Goal: Book appointment/travel/reservation

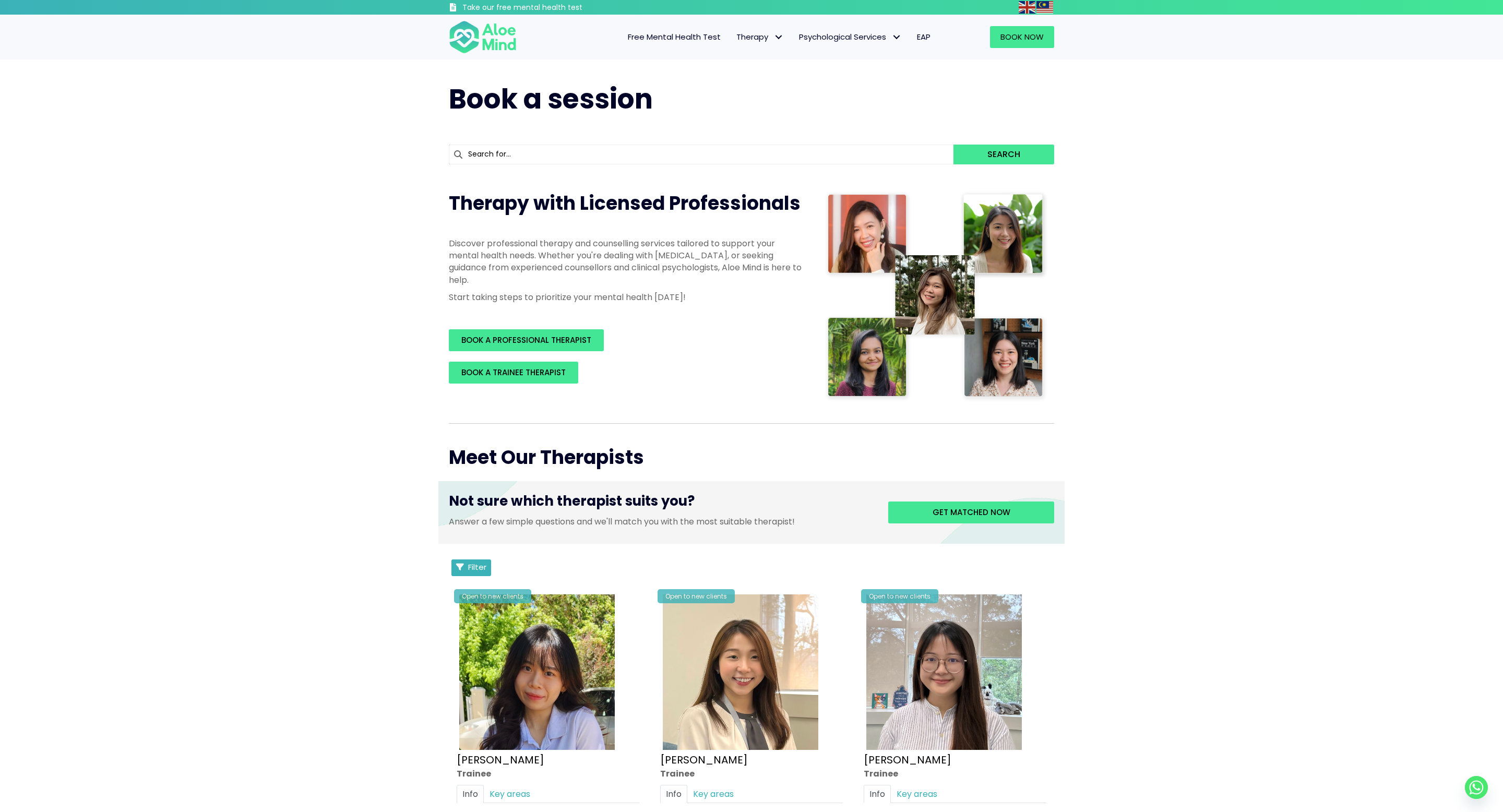
click at [454, 569] on button "Filter" at bounding box center [471, 568] width 40 height 17
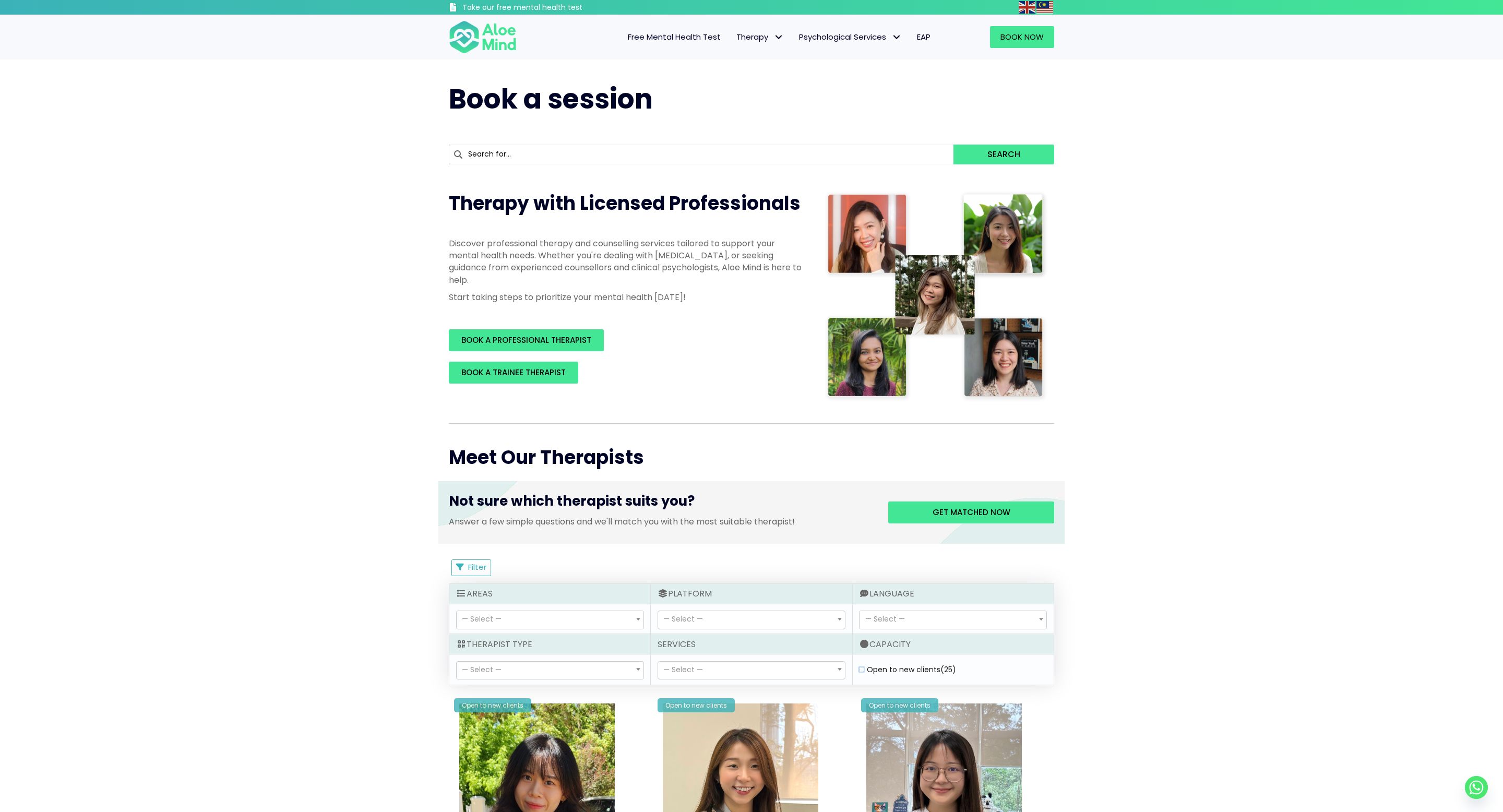
click at [862, 672] on clients "Open to new clients (25)" at bounding box center [862, 669] width 6 height 6
checkbox clients "true"
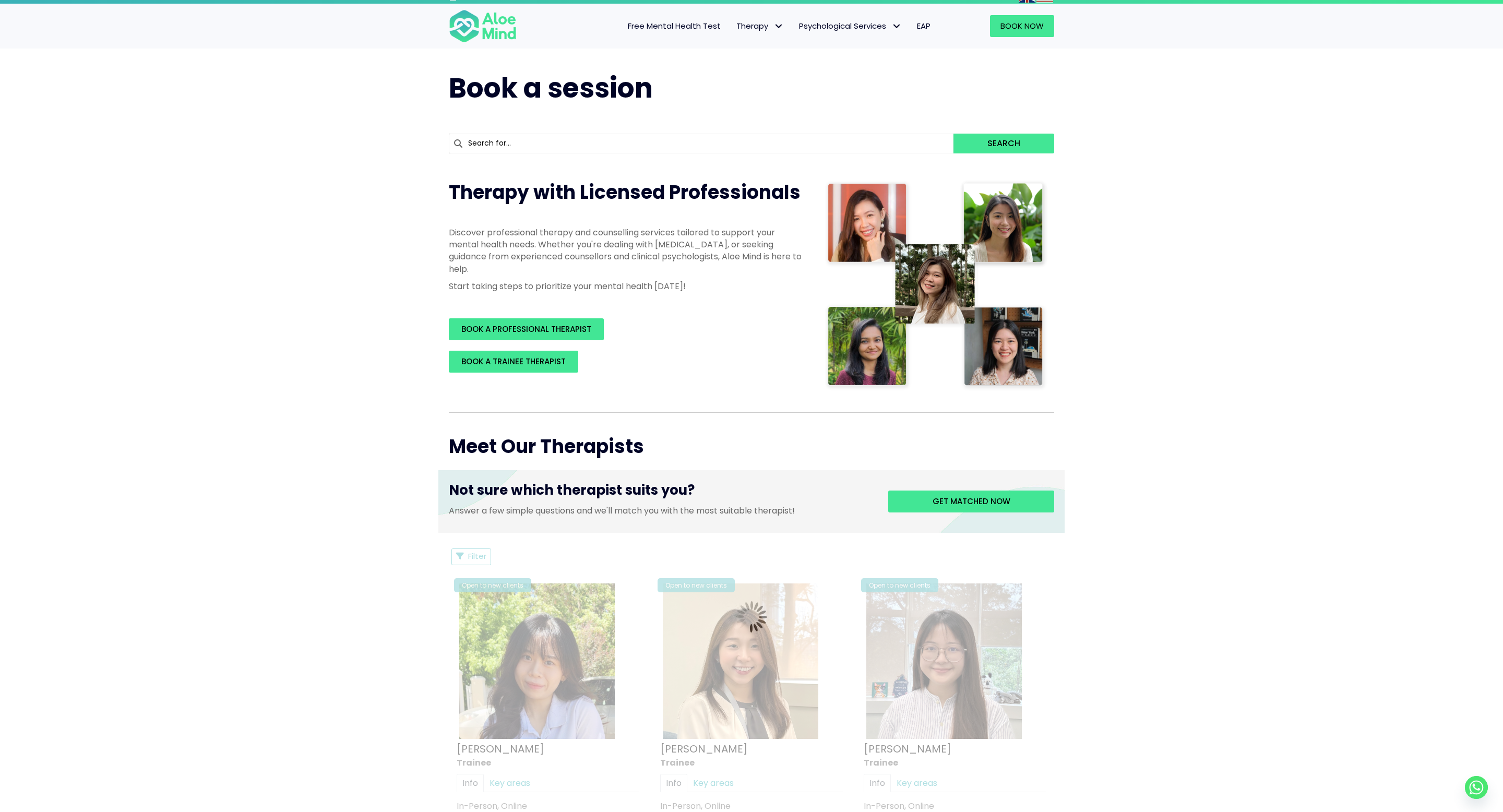
scroll to position [13, 0]
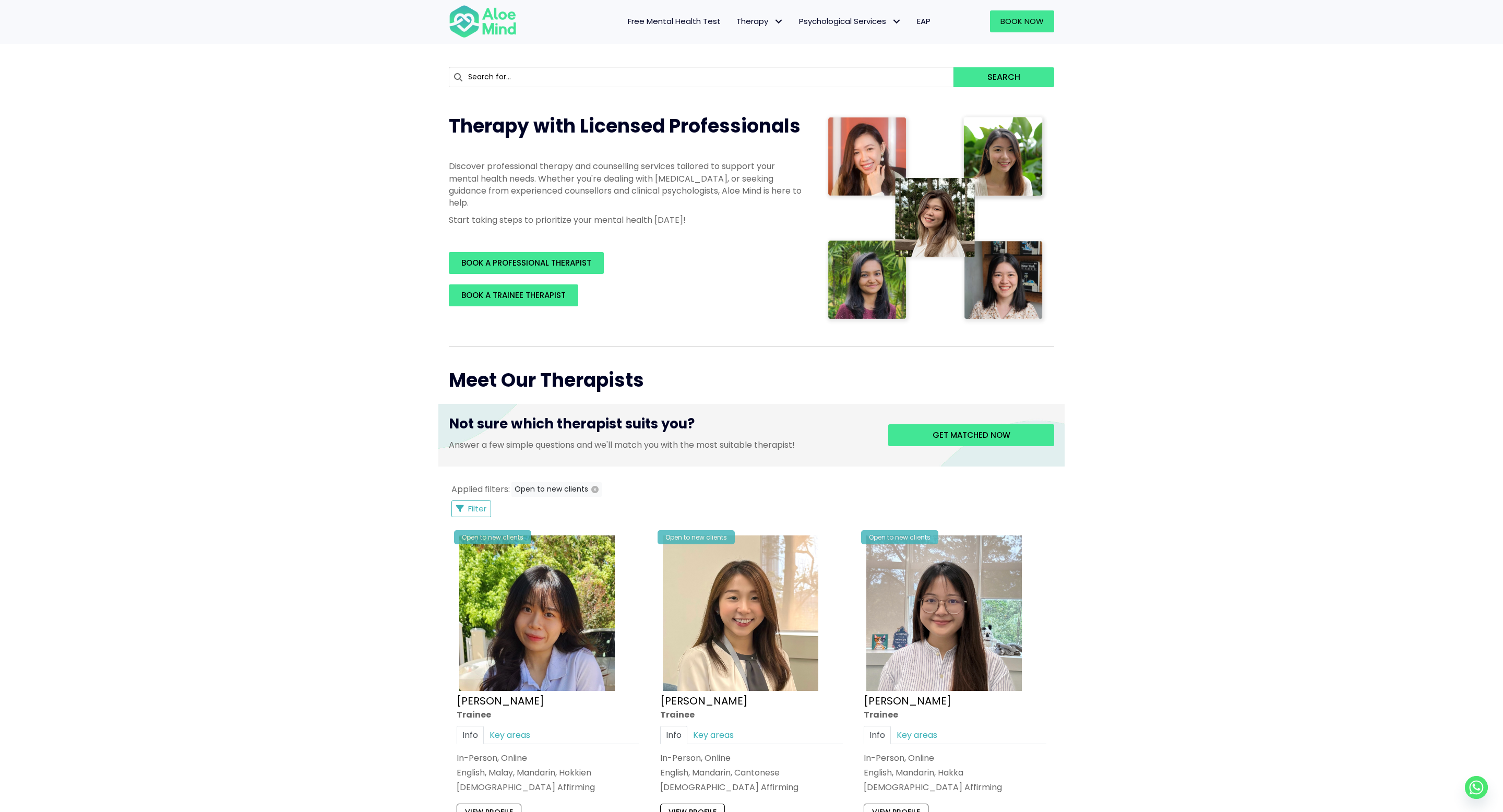
scroll to position [122, 0]
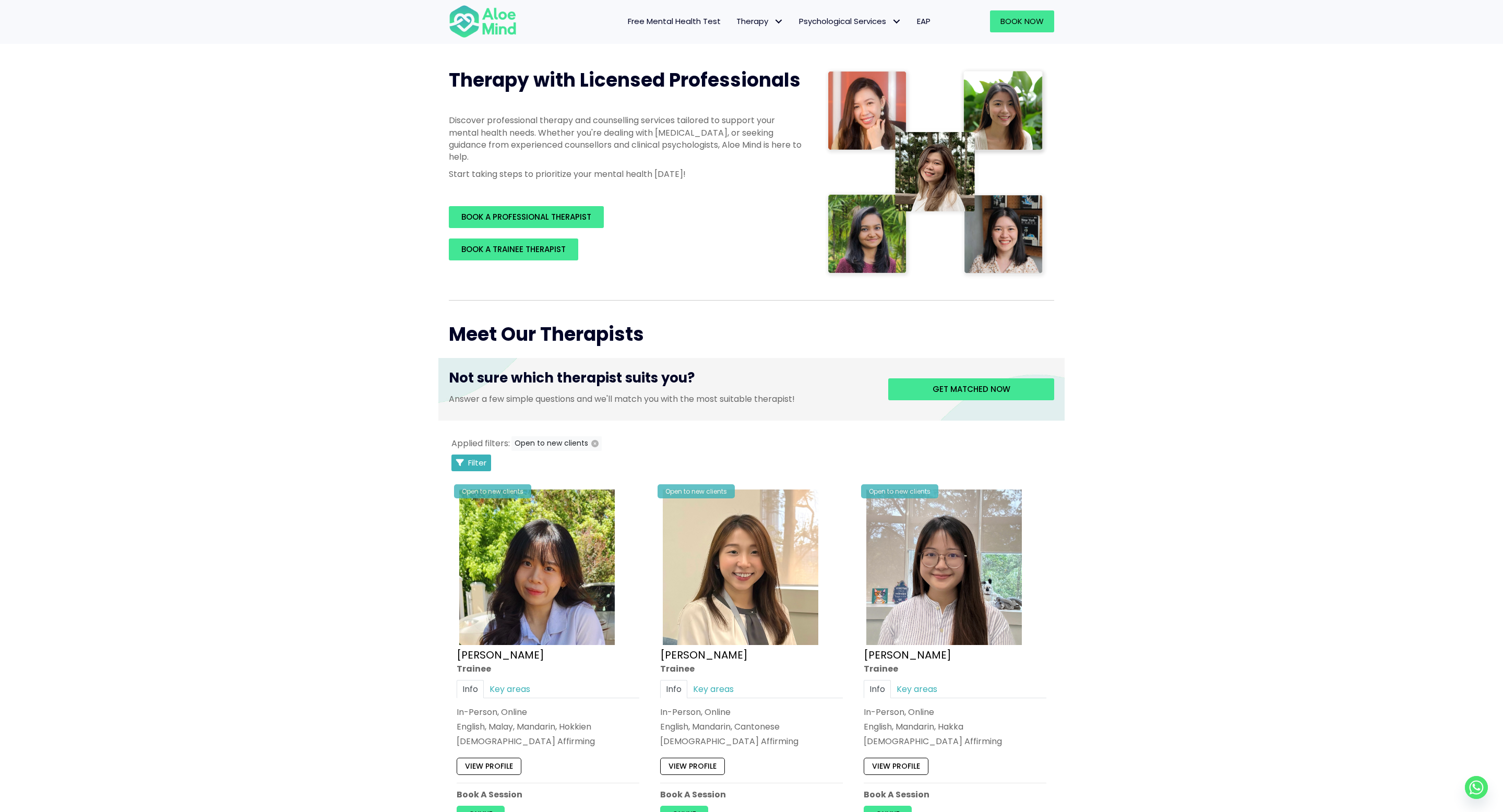
click at [469, 456] on button "Filter" at bounding box center [471, 463] width 40 height 17
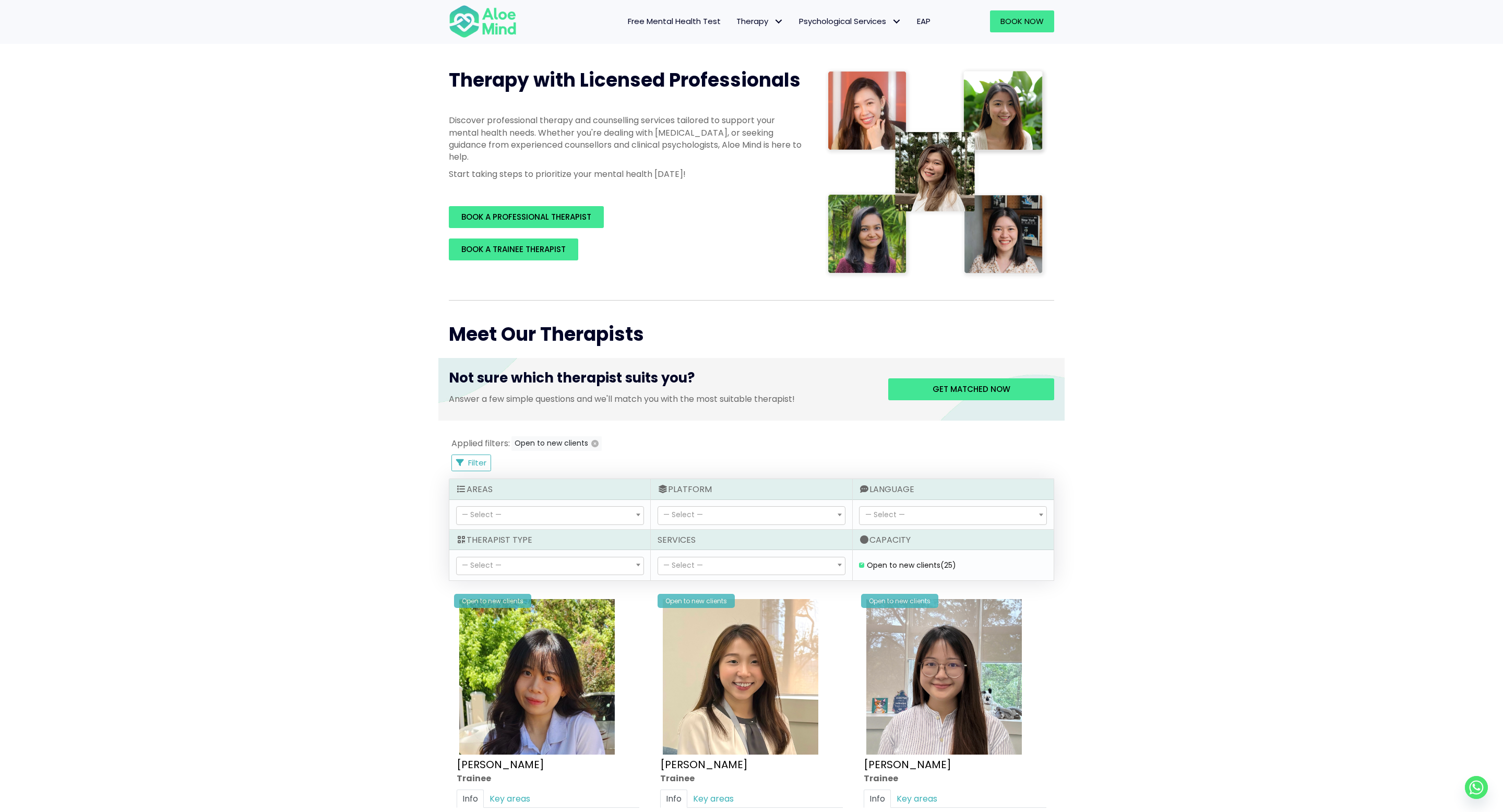
click at [526, 516] on span "— Select —" at bounding box center [550, 515] width 187 height 18
select select "46"
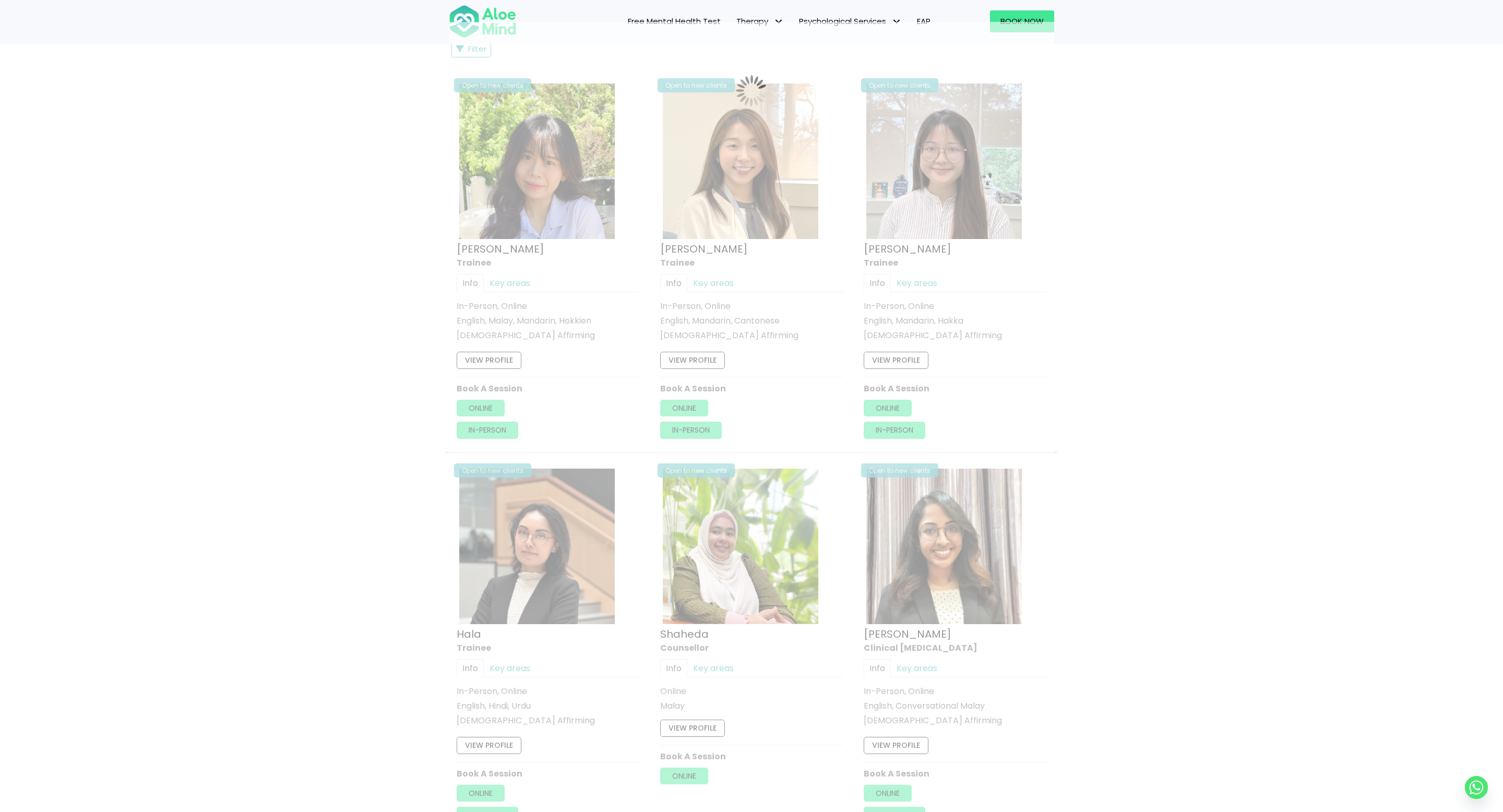
scroll to position [558, 0]
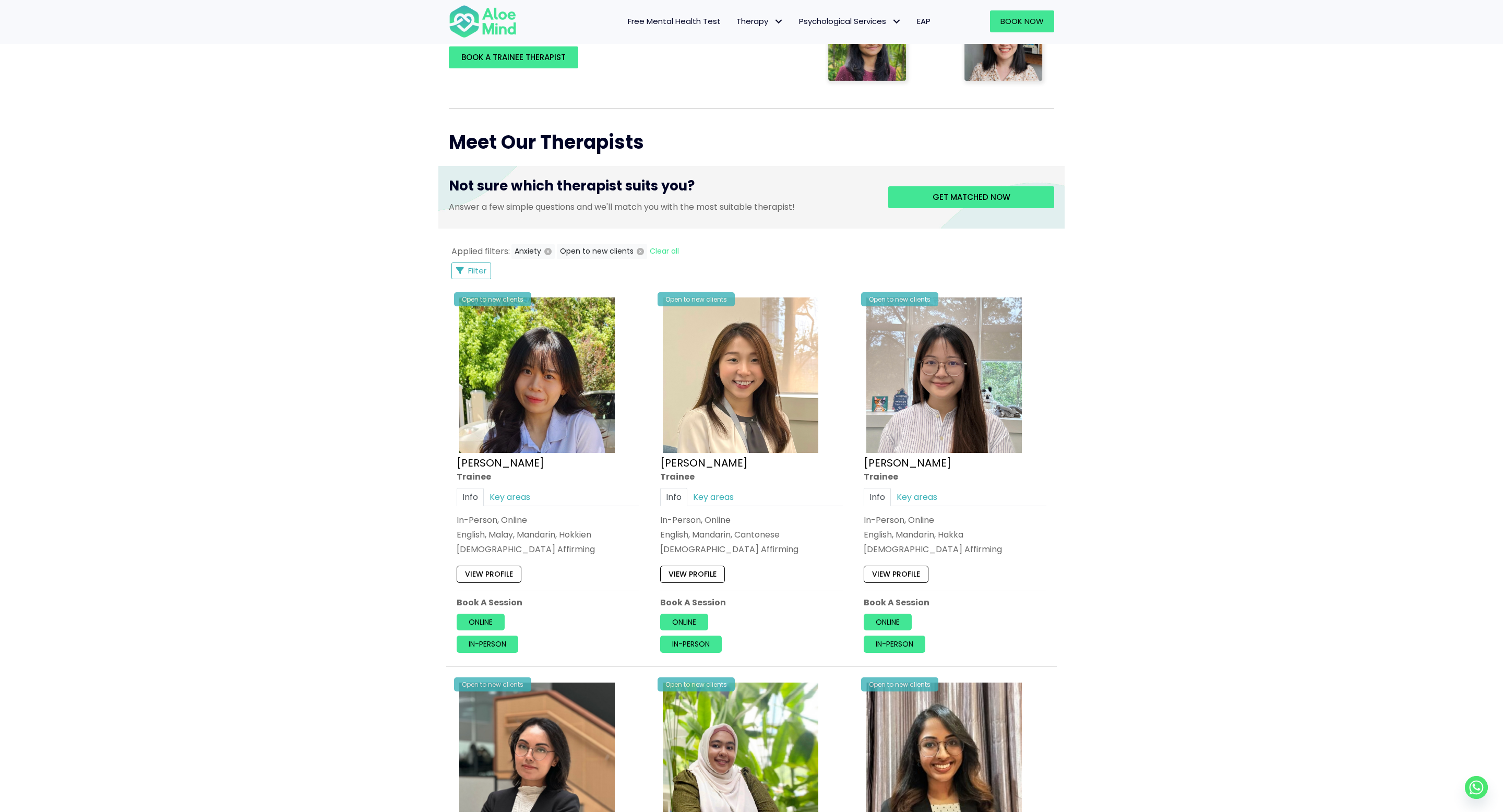
scroll to position [313, 0]
click at [475, 271] on span "Filter" at bounding box center [477, 272] width 19 height 11
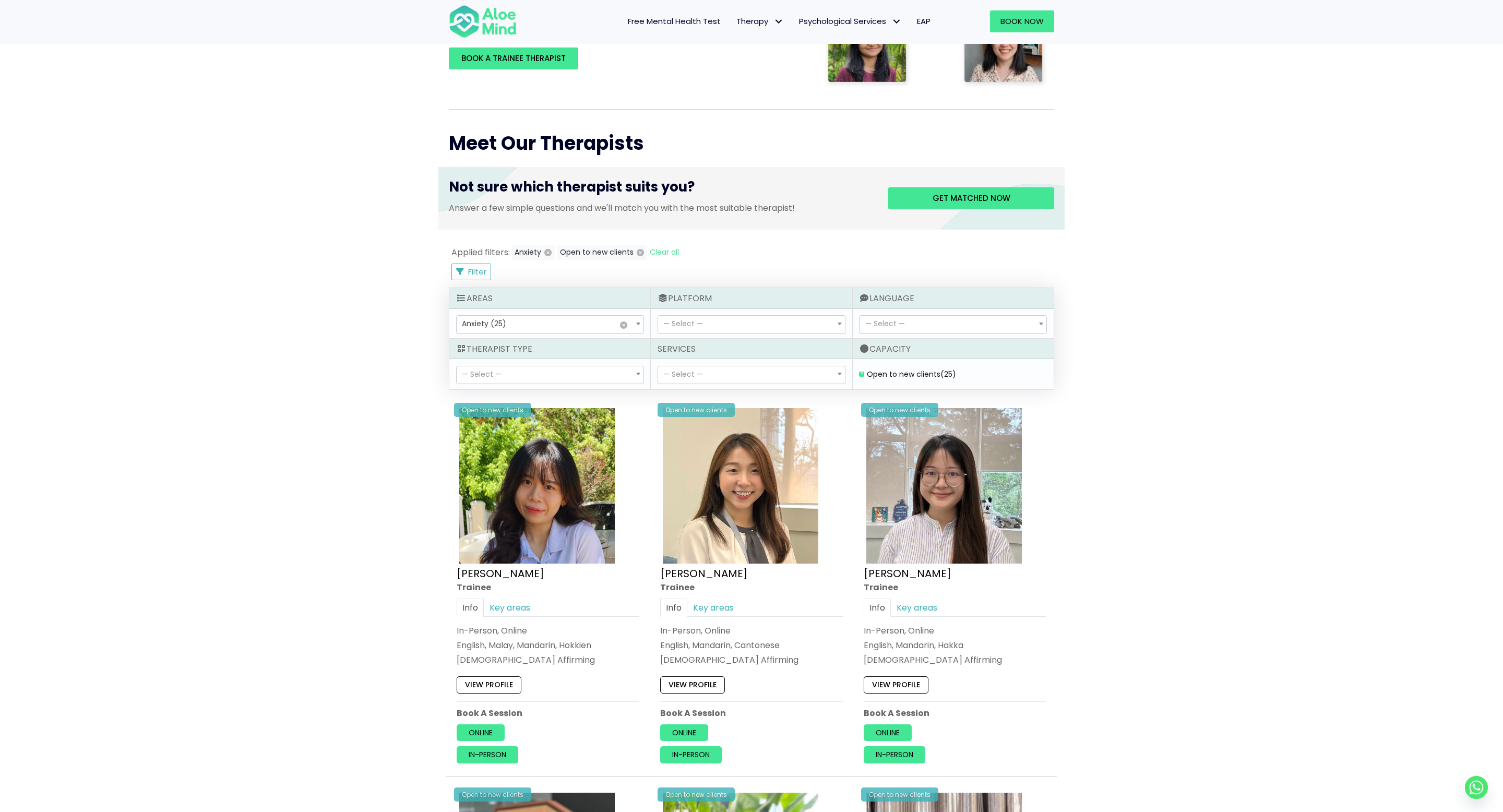
click at [697, 368] on span "— Select —" at bounding box center [683, 373] width 40 height 10
click at [499, 368] on span "— Select —" at bounding box center [482, 373] width 40 height 10
select select "71"
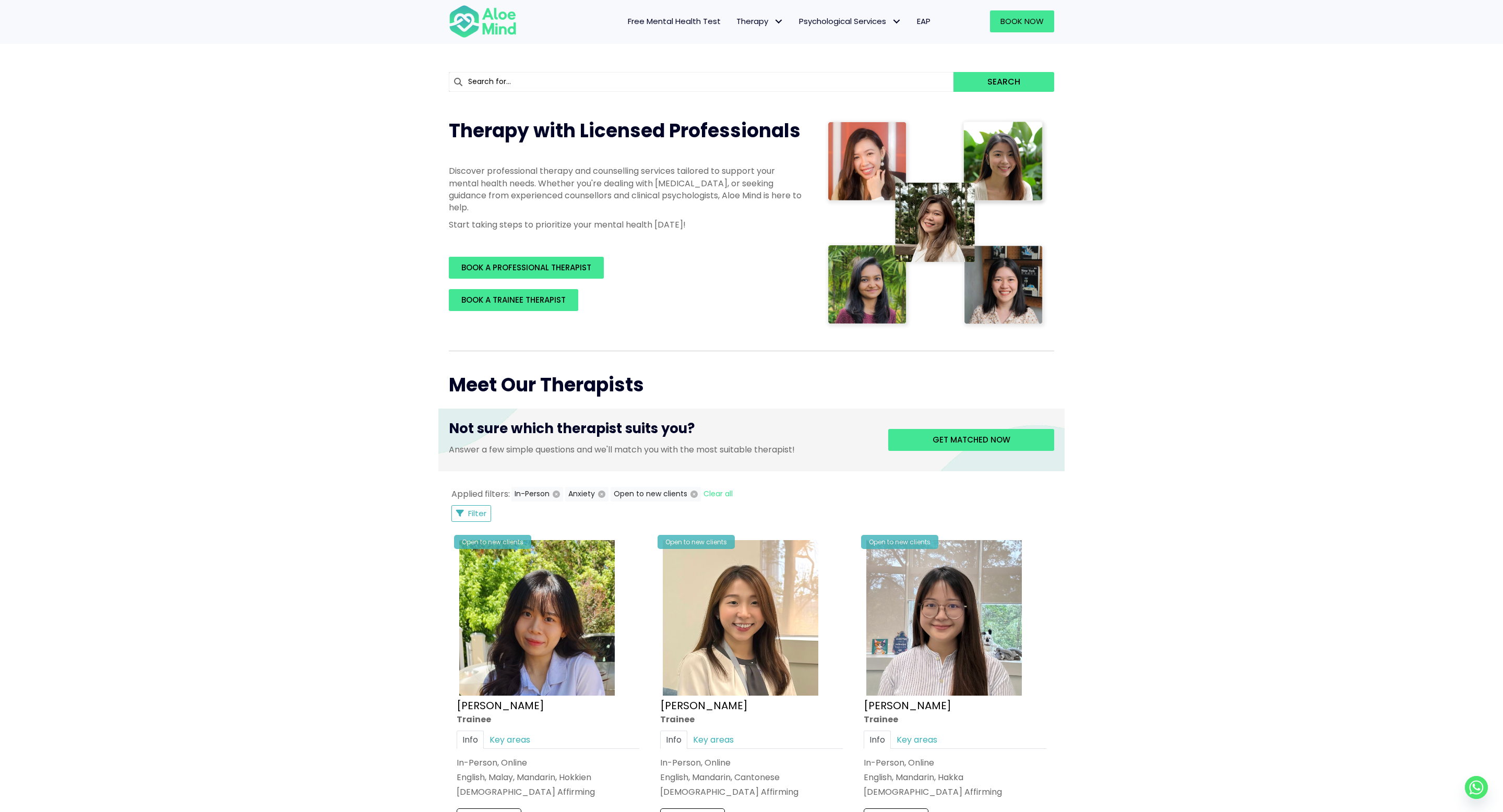
scroll to position [79, 0]
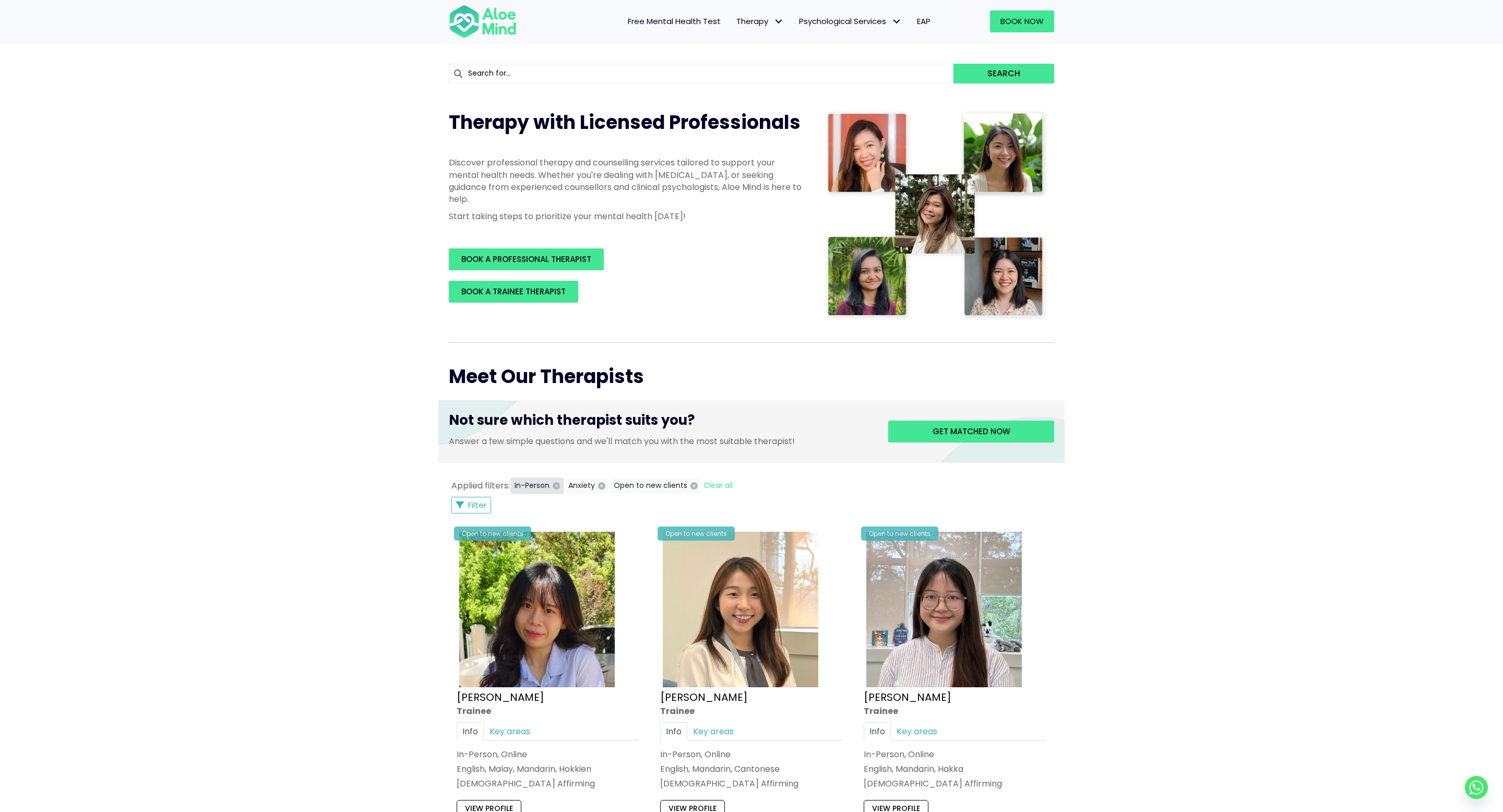
click at [556, 488] on icon "button" at bounding box center [556, 485] width 7 height 7
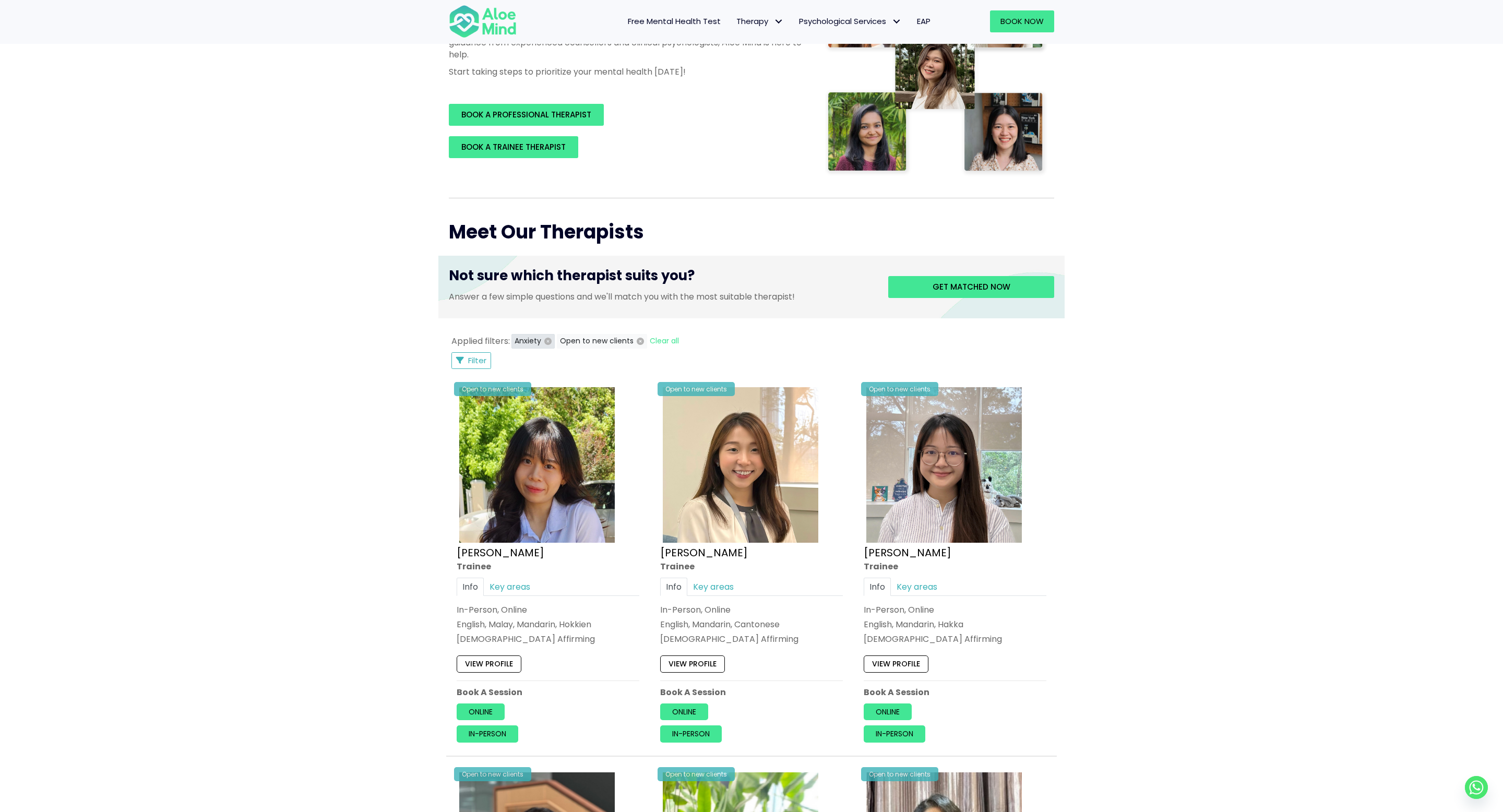
scroll to position [182, 0]
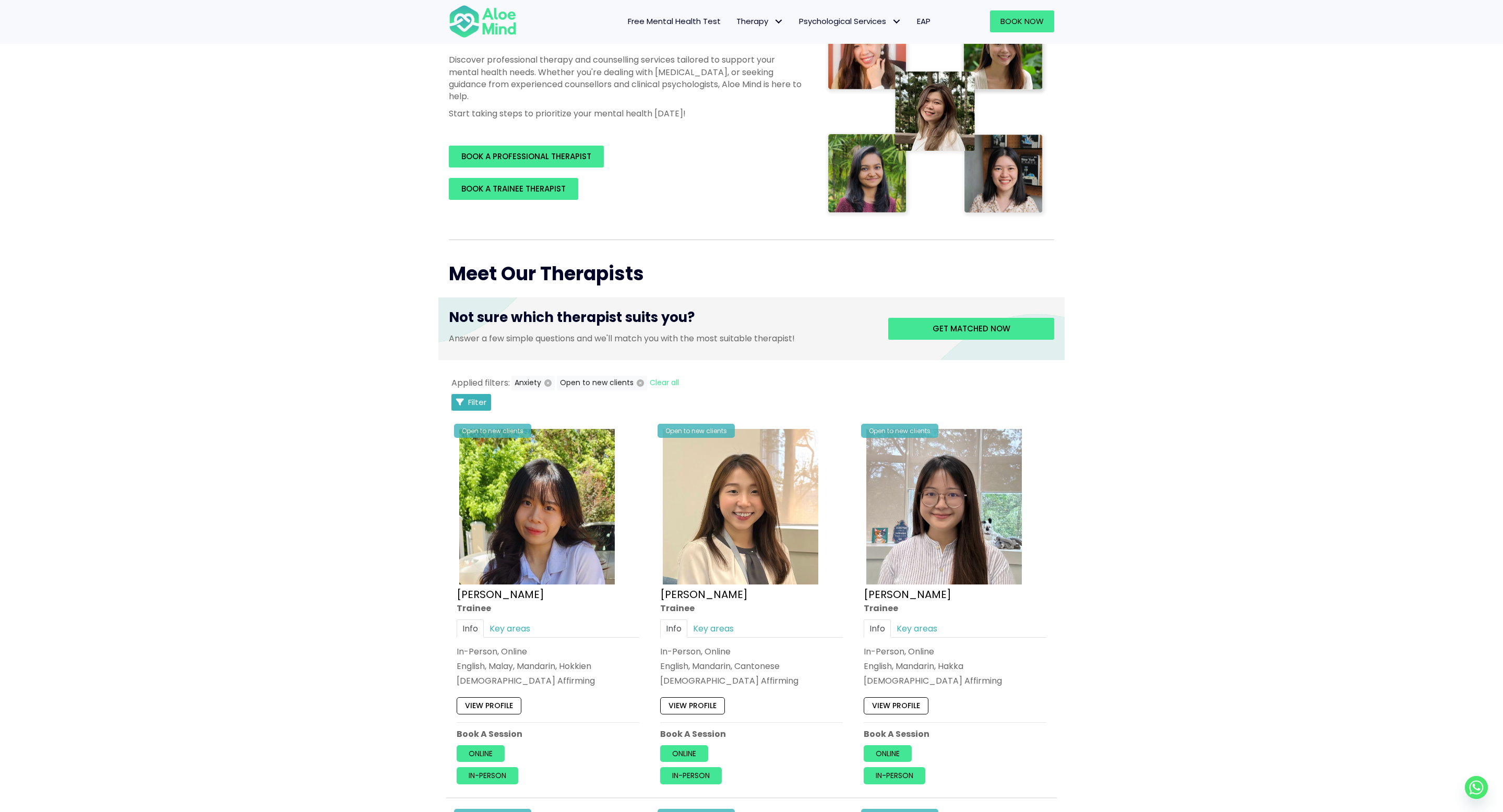
click at [473, 405] on span "Filter" at bounding box center [477, 402] width 19 height 11
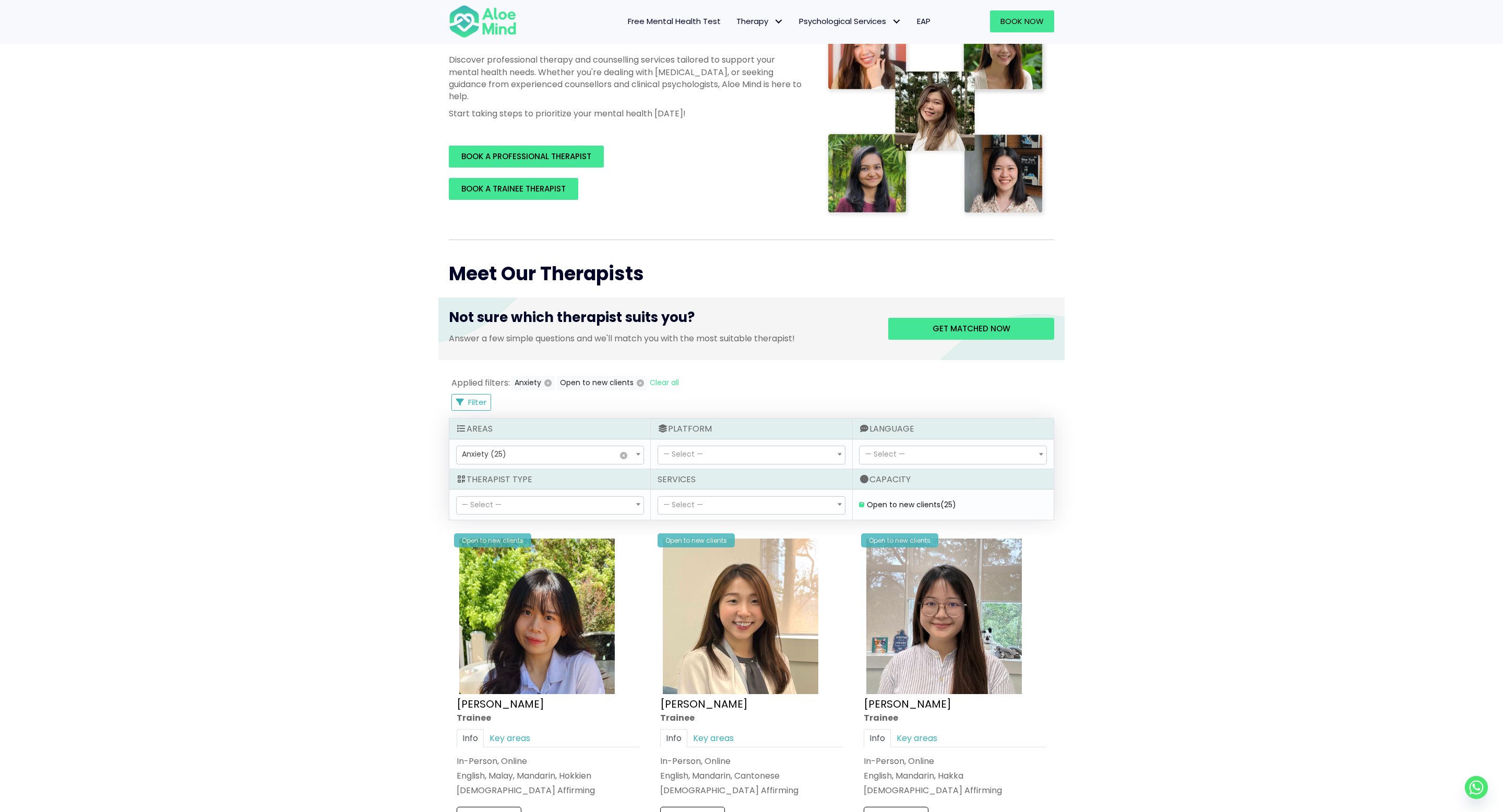
click at [913, 457] on span "— Select —" at bounding box center [952, 455] width 187 height 18
click at [719, 503] on span "— Select —" at bounding box center [751, 505] width 187 height 18
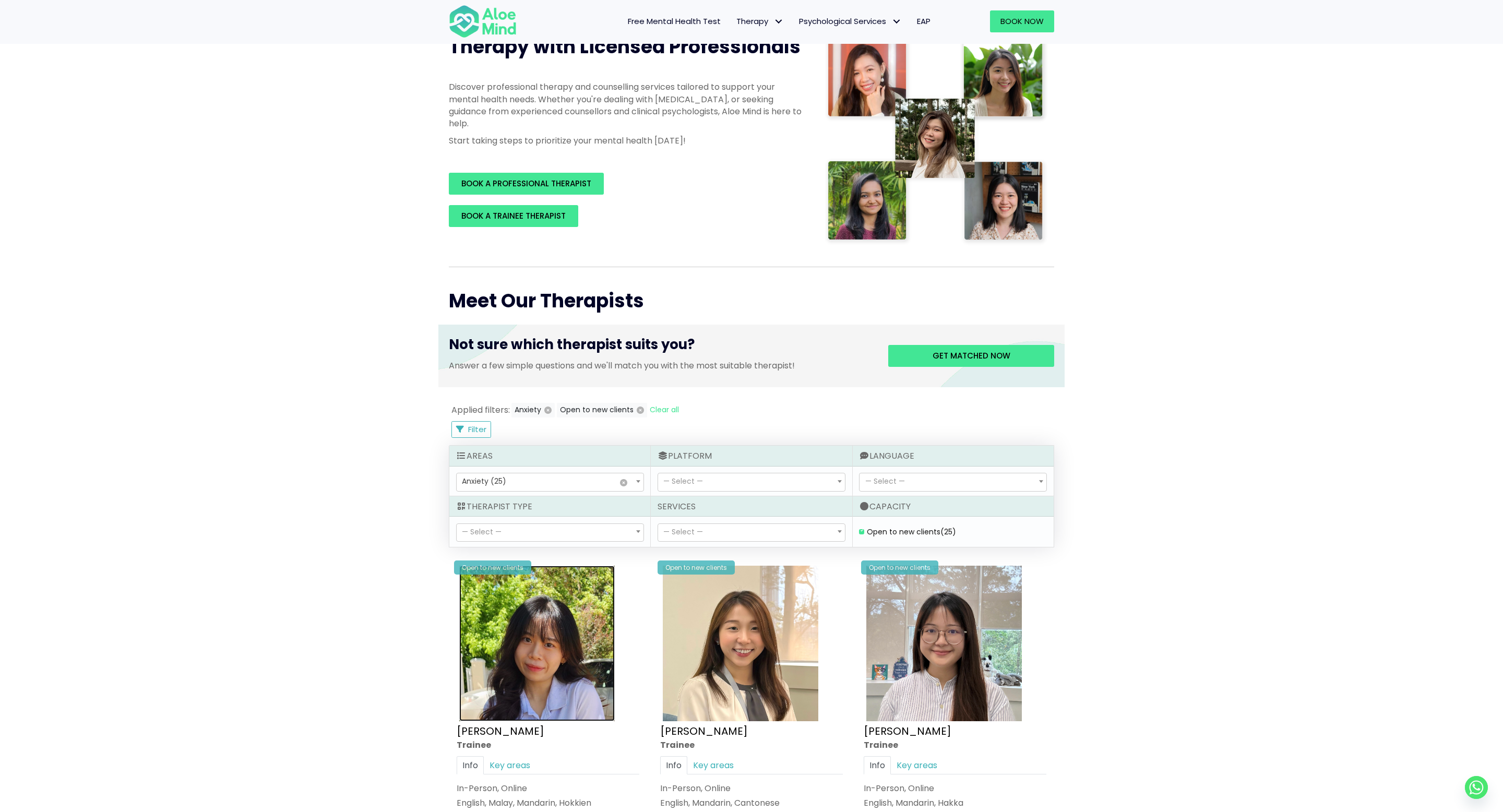
scroll to position [0, 0]
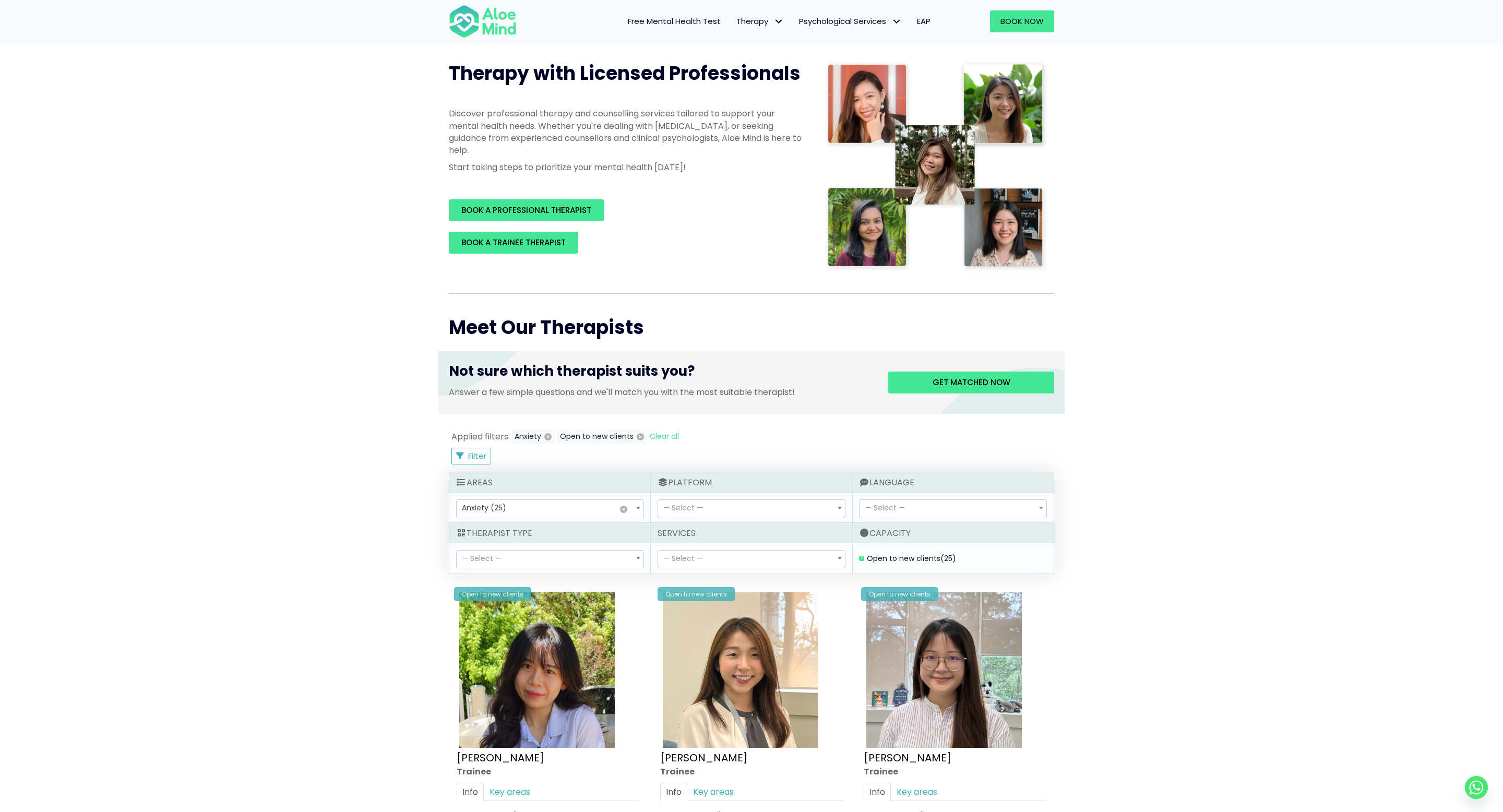
scroll to position [141, 0]
